Goal: Transaction & Acquisition: Purchase product/service

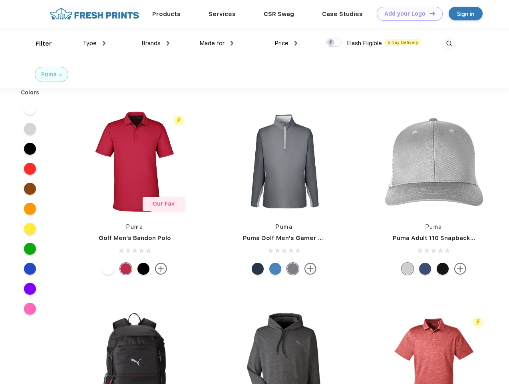
click at [407, 14] on link "Add your Logo Design Tool" at bounding box center [410, 14] width 66 height 14
click at [0, 0] on div "Design Tool" at bounding box center [0, 0] width 0 height 0
click at [429, 13] on link "Add your Logo Design Tool" at bounding box center [410, 14] width 66 height 14
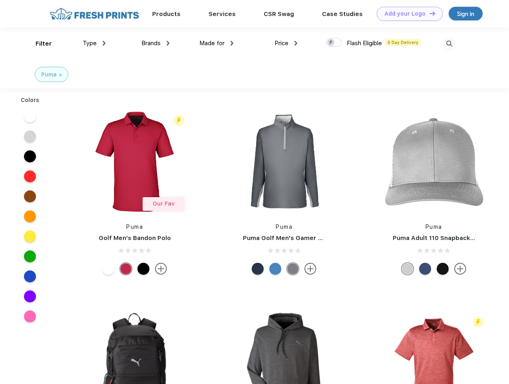
click at [38, 44] on div "Filter" at bounding box center [44, 43] width 16 height 9
click at [94, 43] on span "Type" at bounding box center [90, 43] width 14 height 7
click at [155, 43] on span "Brands" at bounding box center [150, 43] width 19 height 7
click at [217, 43] on span "Made for" at bounding box center [211, 43] width 25 height 7
click at [286, 43] on span "Price" at bounding box center [282, 43] width 14 height 7
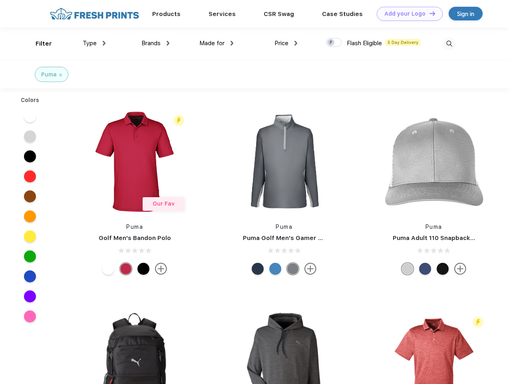
click at [334, 43] on div at bounding box center [334, 42] width 16 height 9
click at [331, 43] on input "checkbox" at bounding box center [328, 40] width 5 height 5
click at [449, 44] on img at bounding box center [449, 43] width 13 height 13
